Goal: Transaction & Acquisition: Purchase product/service

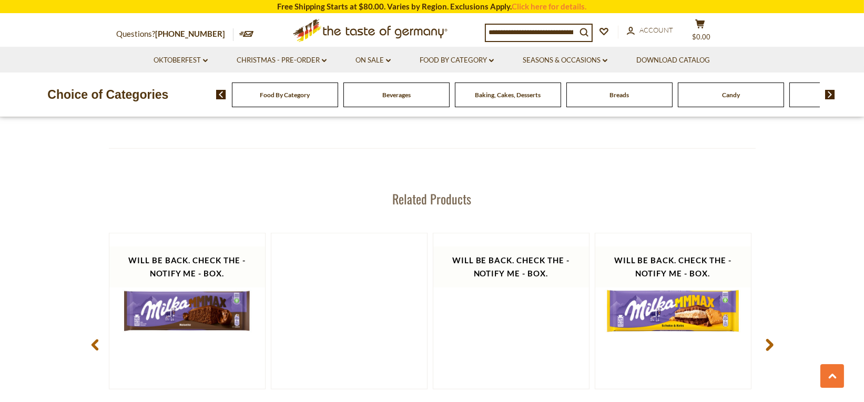
scroll to position [1419, 0]
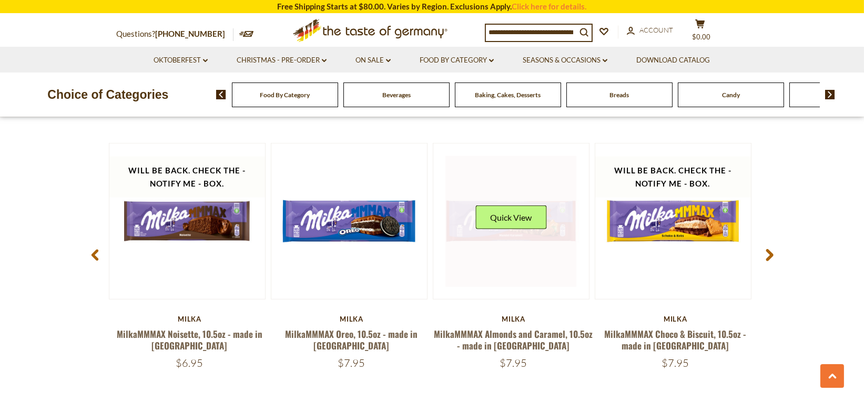
click at [521, 253] on link at bounding box center [510, 221] width 131 height 131
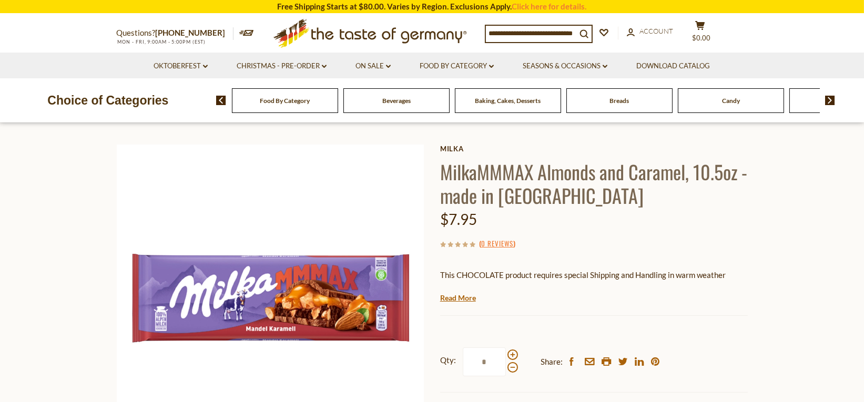
scroll to position [53, 0]
